Goal: Task Accomplishment & Management: Manage account settings

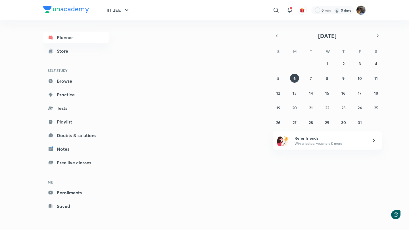
click at [351, 13] on div at bounding box center [332, 10] width 43 height 8
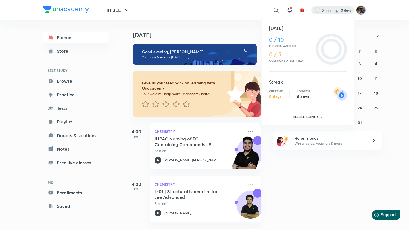
click at [360, 12] on div at bounding box center [204, 115] width 409 height 230
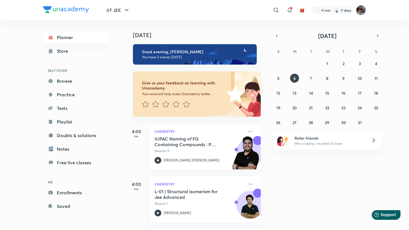
click at [361, 9] on img at bounding box center [361, 10] width 10 height 10
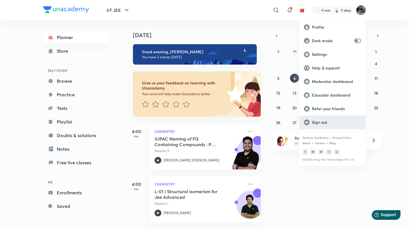
click at [335, 125] on p "Sign out" at bounding box center [336, 122] width 49 height 5
